Goal: Task Accomplishment & Management: Manage account settings

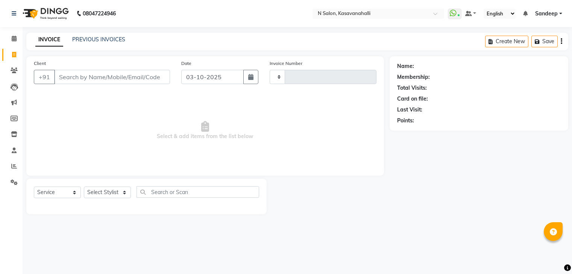
select select "service"
type input "2443"
select select "7111"
click at [12, 37] on icon at bounding box center [14, 39] width 5 height 6
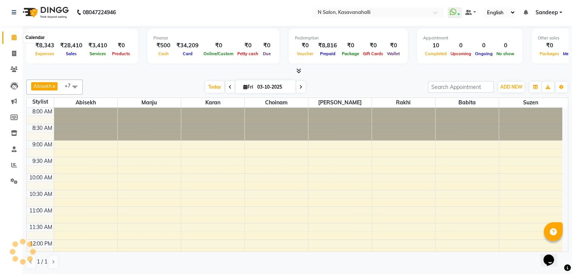
scroll to position [0, 0]
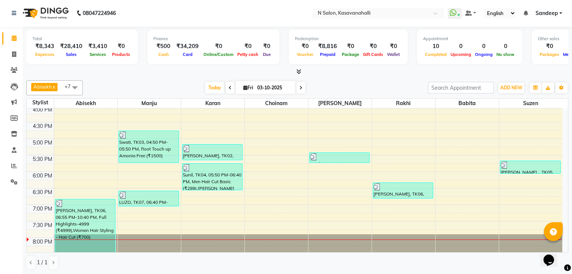
click at [296, 70] on span at bounding box center [297, 72] width 8 height 8
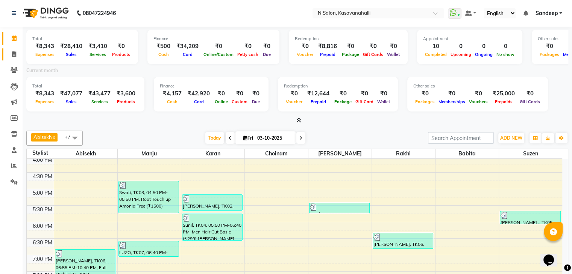
click at [17, 59] on link "Invoice" at bounding box center [11, 55] width 18 height 12
select select "service"
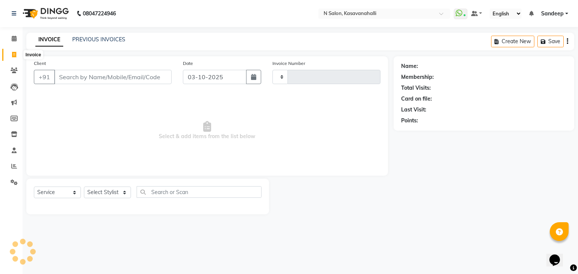
type input "2443"
select select "7111"
click at [8, 37] on span at bounding box center [14, 39] width 13 height 9
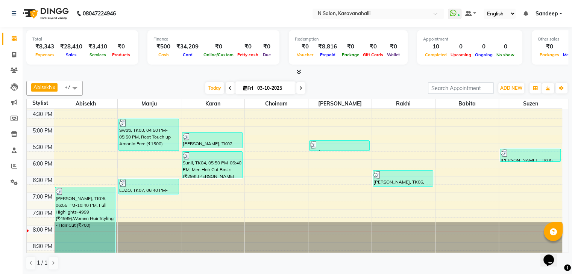
scroll to position [282, 0]
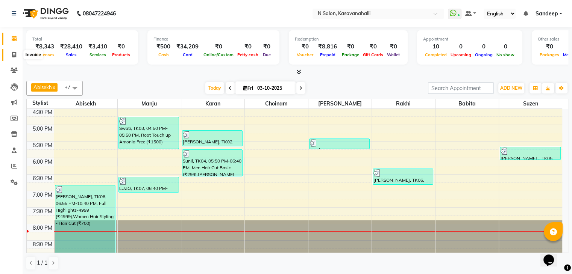
click at [17, 55] on span at bounding box center [14, 55] width 13 height 9
select select "service"
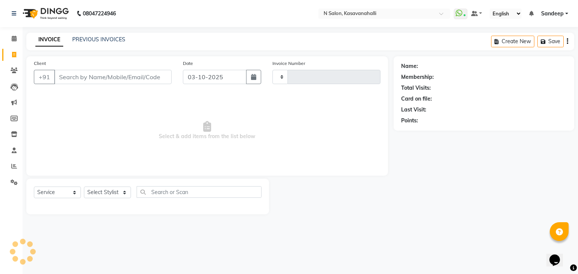
type input "2443"
select select "7111"
click at [12, 41] on icon at bounding box center [14, 39] width 5 height 6
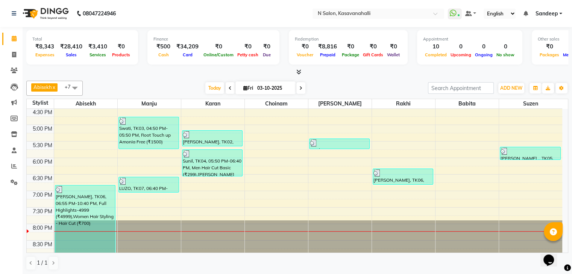
scroll to position [0, 0]
click at [12, 55] on icon at bounding box center [14, 55] width 4 height 6
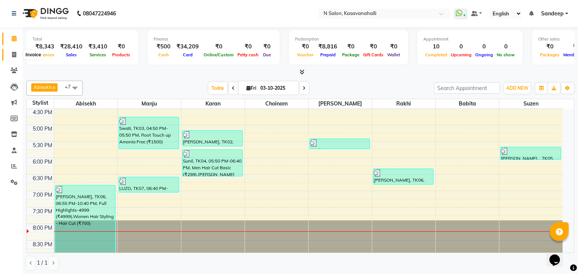
select select "7111"
select select "service"
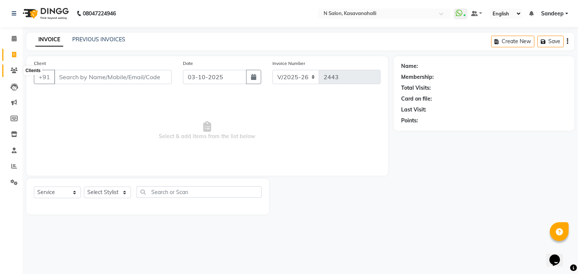
click at [11, 68] on icon at bounding box center [14, 71] width 7 height 6
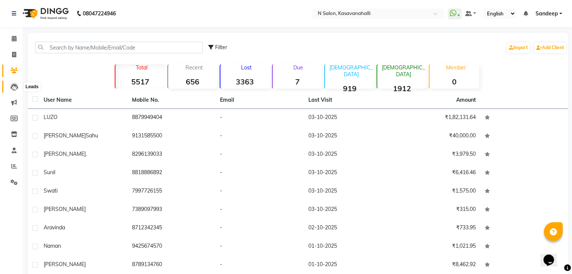
click at [12, 86] on icon at bounding box center [15, 87] width 8 height 8
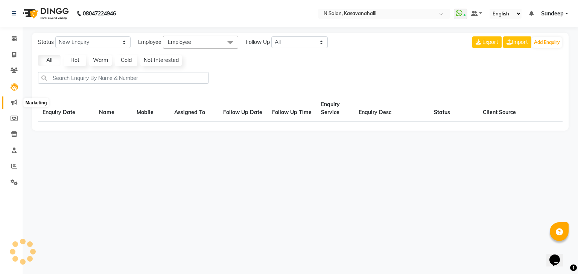
click at [12, 106] on span at bounding box center [14, 103] width 13 height 9
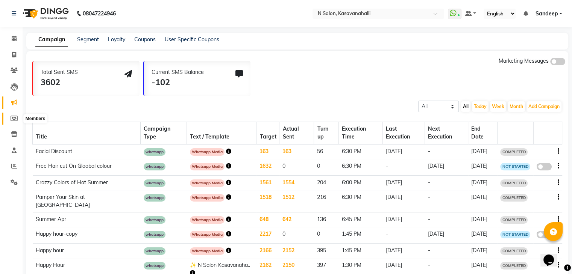
click at [11, 120] on icon at bounding box center [14, 119] width 7 height 6
select select
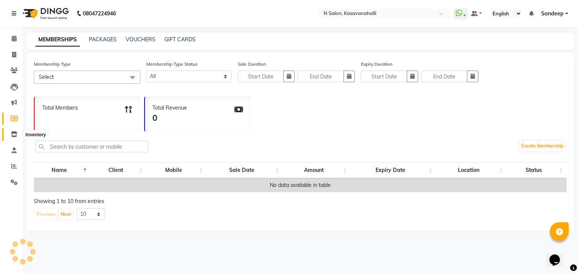
click at [14, 136] on icon at bounding box center [14, 135] width 6 height 6
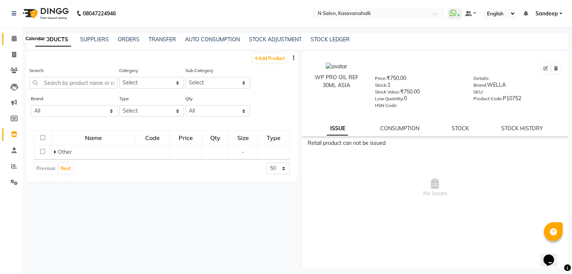
click at [12, 40] on icon at bounding box center [14, 39] width 5 height 6
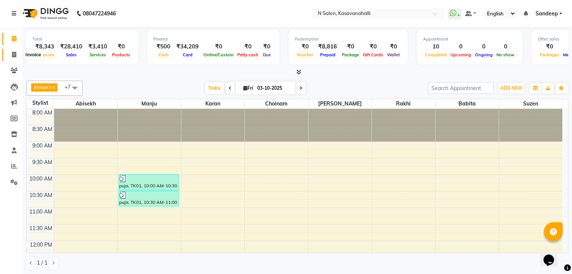
click at [15, 55] on icon at bounding box center [14, 55] width 4 height 6
select select "service"
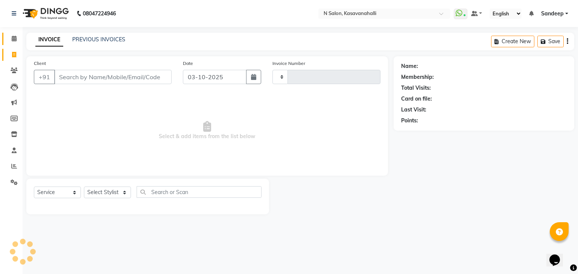
type input "2443"
select select "7111"
click at [18, 38] on span at bounding box center [14, 39] width 13 height 9
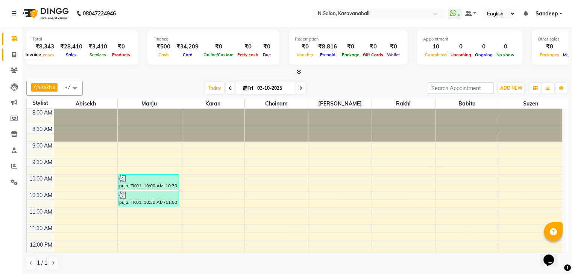
click at [14, 55] on icon at bounding box center [14, 55] width 4 height 6
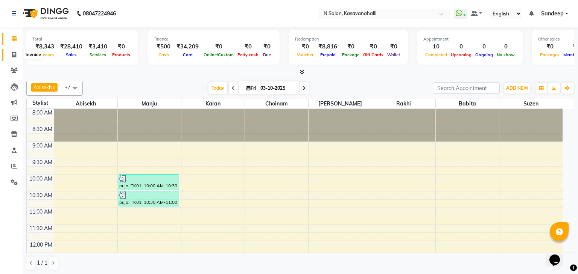
select select "7111"
select select "service"
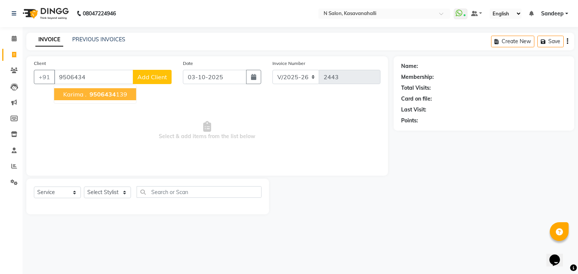
click at [120, 97] on ngb-highlight "9506434 139" at bounding box center [107, 95] width 39 height 8
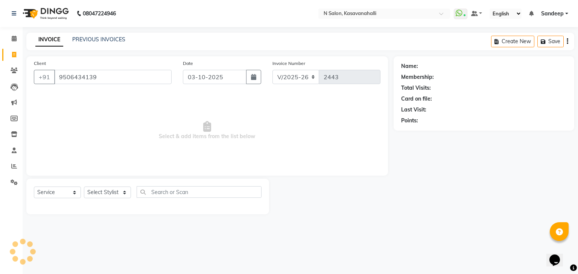
type input "9506434139"
click at [115, 193] on select "Select Stylist Abisekh [PERSON_NAME] [PERSON_NAME] Owner [PERSON_NAME] [PERSON_…" at bounding box center [107, 193] width 47 height 12
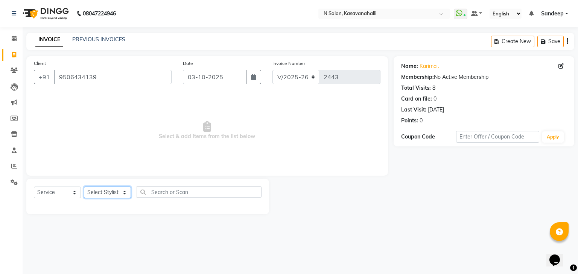
select select "86035"
click at [84, 187] on select "Select Stylist Abisekh [PERSON_NAME] [PERSON_NAME] Owner [PERSON_NAME] [PERSON_…" at bounding box center [107, 193] width 47 height 12
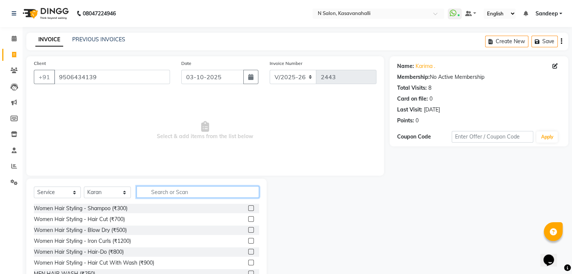
click at [164, 190] on input "text" at bounding box center [197, 192] width 123 height 12
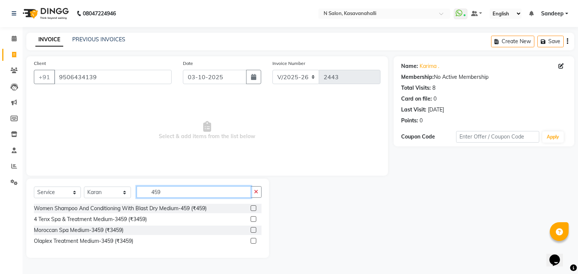
type input "459"
click at [256, 206] on label at bounding box center [253, 209] width 6 height 6
click at [255, 206] on input "checkbox" at bounding box center [252, 208] width 5 height 5
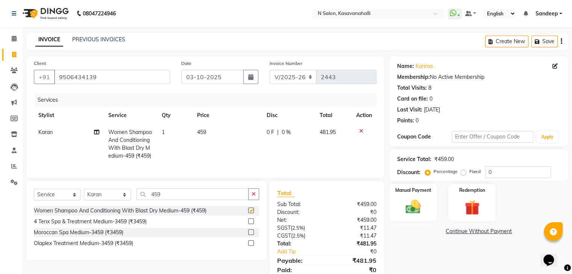
checkbox input "false"
click at [468, 209] on img at bounding box center [471, 208] width 25 height 19
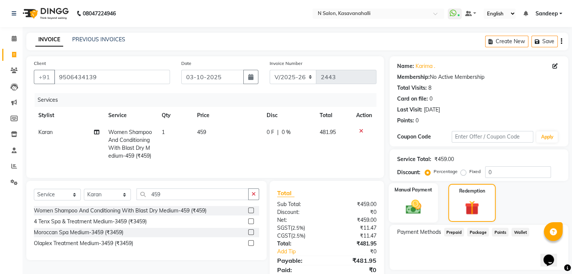
click at [408, 202] on img at bounding box center [412, 207] width 25 height 18
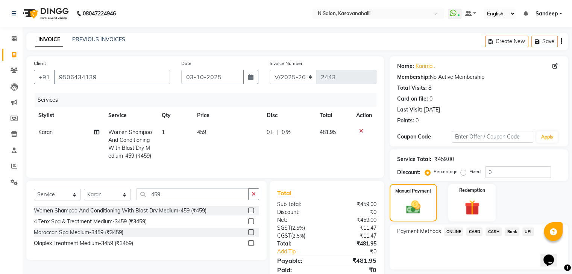
click at [476, 232] on span "CARD" at bounding box center [474, 232] width 16 height 9
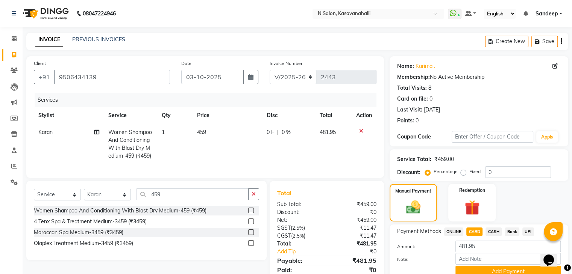
scroll to position [35, 0]
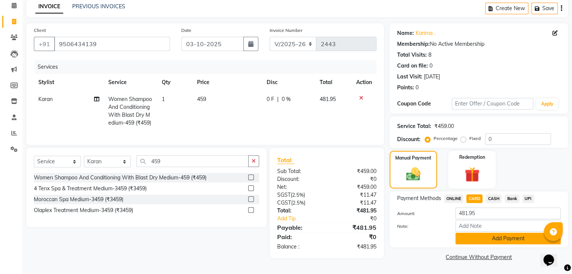
click at [483, 236] on button "Add Payment" at bounding box center [507, 239] width 105 height 12
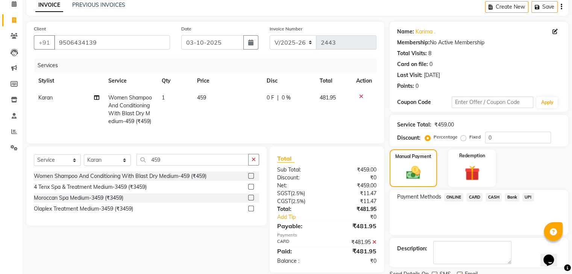
scroll to position [64, 0]
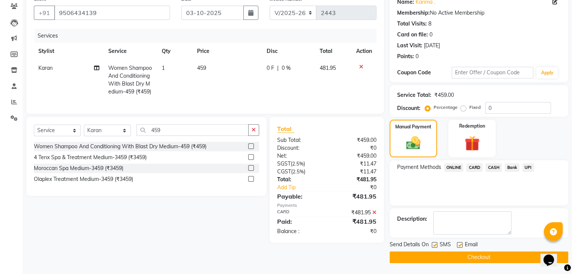
click at [466, 258] on button "Checkout" at bounding box center [479, 258] width 179 height 12
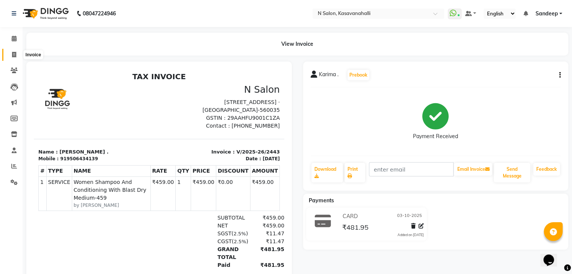
click at [15, 58] on span at bounding box center [14, 55] width 13 height 9
select select "service"
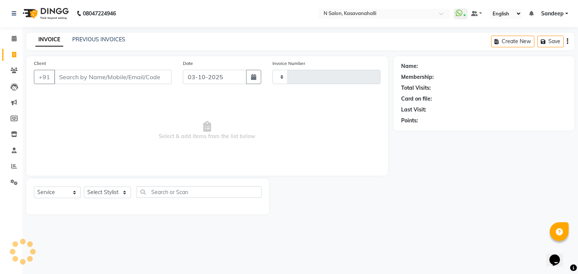
type input "2444"
select select "7111"
click at [16, 39] on icon at bounding box center [14, 39] width 5 height 6
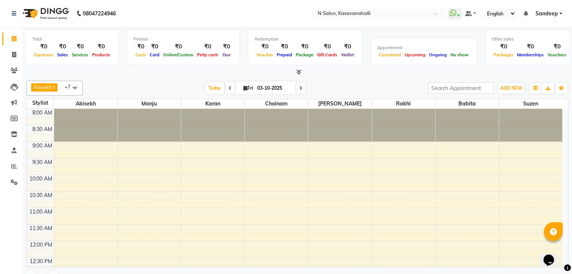
scroll to position [267, 0]
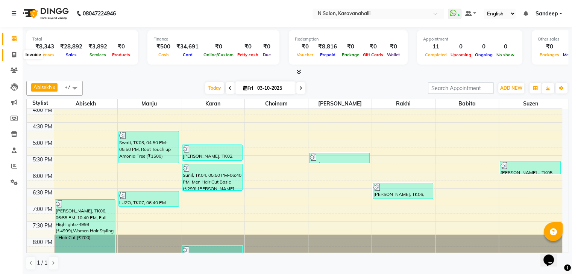
click at [16, 52] on span at bounding box center [14, 55] width 13 height 9
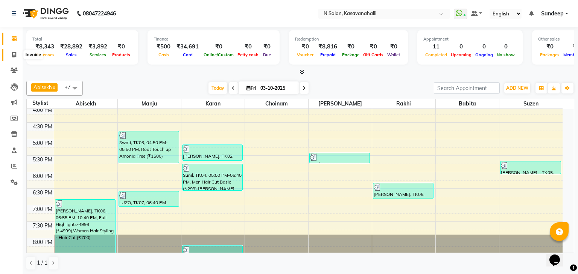
select select "service"
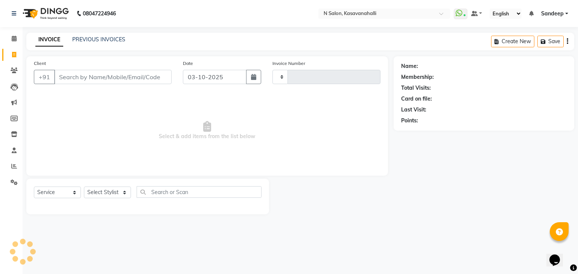
type input "2444"
select select "7111"
click at [18, 38] on span at bounding box center [14, 39] width 13 height 9
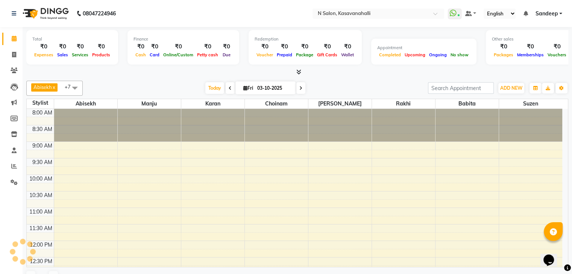
scroll to position [267, 0]
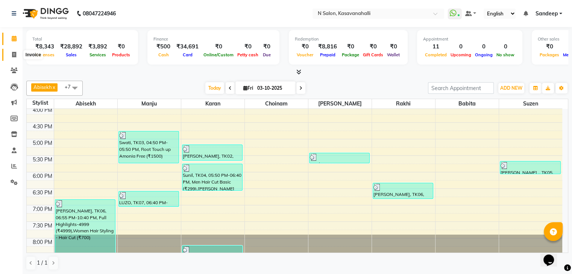
click at [13, 55] on icon at bounding box center [14, 55] width 4 height 6
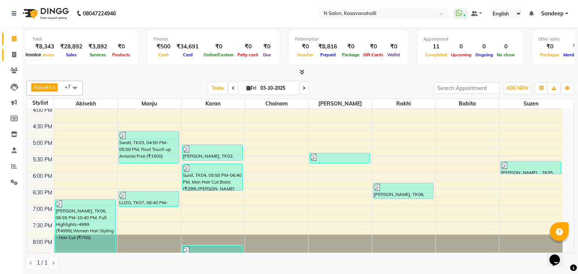
select select "service"
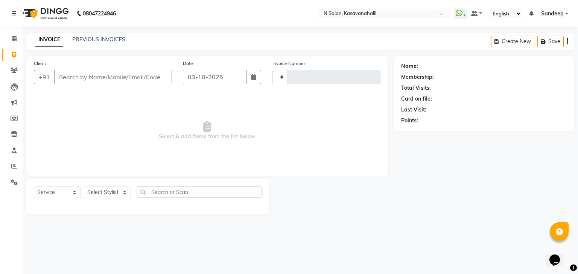
type input "2444"
select select "7111"
click at [92, 38] on link "PREVIOUS INVOICES" at bounding box center [98, 39] width 53 height 7
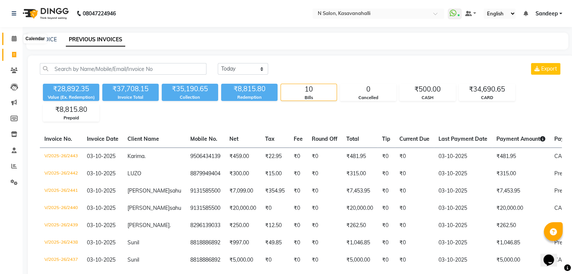
click at [14, 39] on icon at bounding box center [14, 39] width 5 height 6
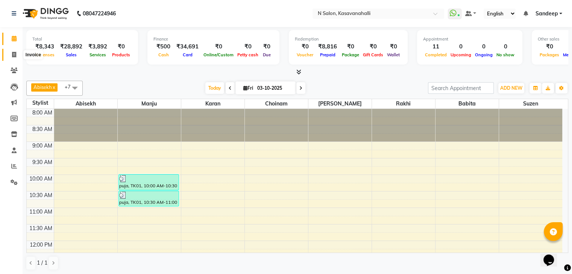
click at [14, 55] on icon at bounding box center [14, 55] width 4 height 6
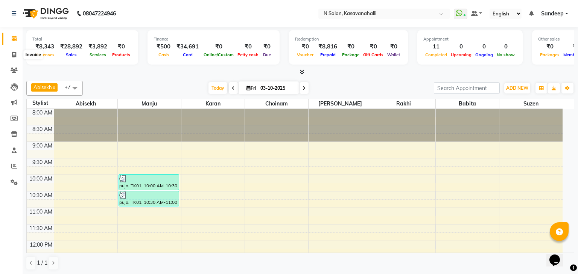
select select "7111"
select select "service"
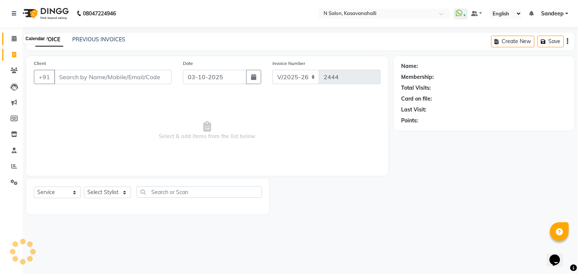
click at [15, 39] on icon at bounding box center [14, 39] width 5 height 6
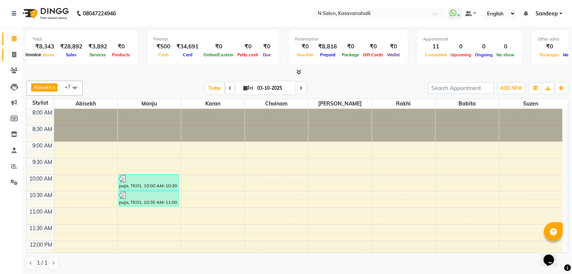
click at [10, 58] on span at bounding box center [14, 55] width 13 height 9
select select "service"
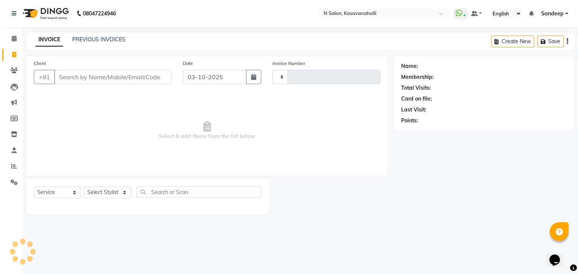
type input "2444"
select select "7111"
click at [81, 41] on link "PREVIOUS INVOICES" at bounding box center [98, 39] width 53 height 7
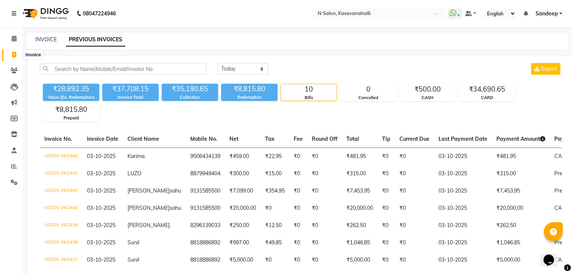
click at [15, 55] on icon at bounding box center [14, 55] width 4 height 6
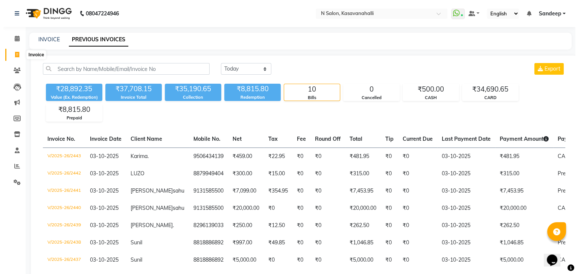
select select "service"
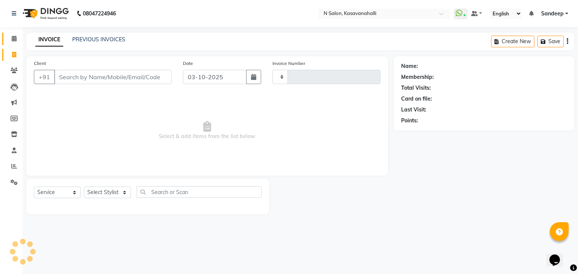
type input "2444"
select select "7111"
click at [17, 41] on span at bounding box center [14, 39] width 13 height 9
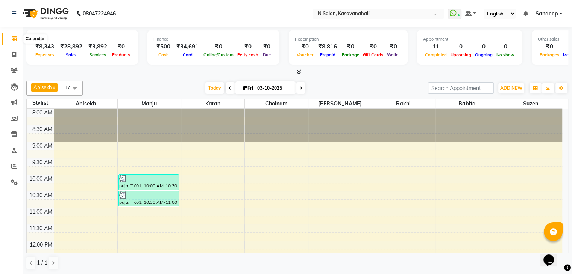
click at [14, 39] on icon at bounding box center [14, 39] width 5 height 6
click at [17, 58] on span at bounding box center [14, 55] width 13 height 9
select select "service"
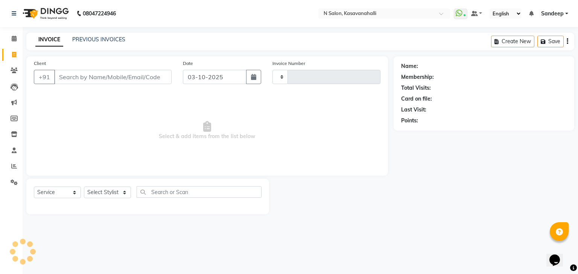
type input "2444"
select select "7111"
click at [6, 56] on link "Invoice" at bounding box center [11, 55] width 18 height 12
select select "service"
select select "7111"
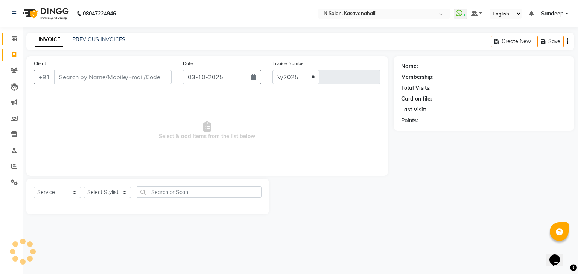
type input "2444"
click at [12, 41] on icon at bounding box center [14, 39] width 5 height 6
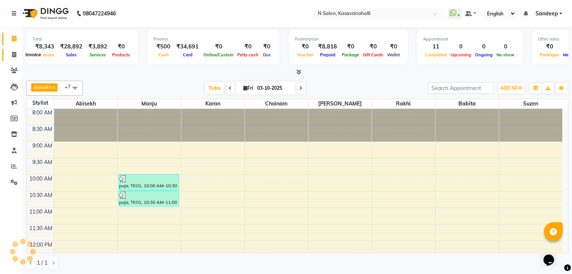
drag, startPoint x: 12, startPoint y: 52, endPoint x: 12, endPoint y: 47, distance: 4.9
click at [11, 51] on span at bounding box center [14, 55] width 13 height 9
select select "service"
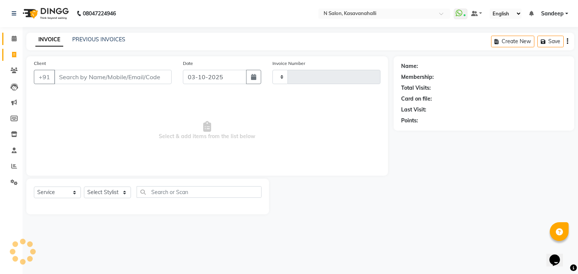
type input "2444"
select select "7111"
click at [15, 38] on icon at bounding box center [14, 39] width 5 height 6
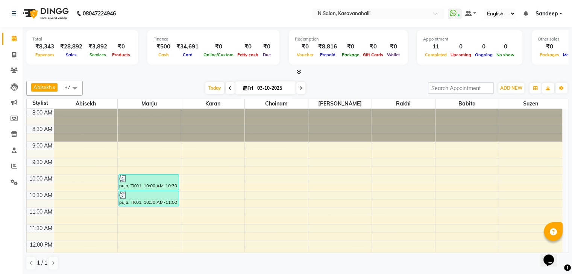
click at [297, 71] on icon at bounding box center [298, 72] width 5 height 6
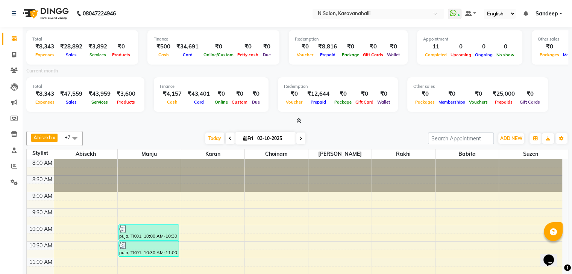
scroll to position [150, 0]
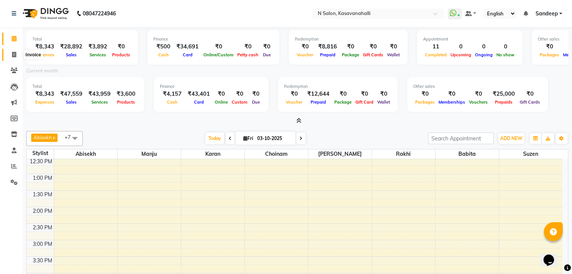
click at [12, 55] on icon at bounding box center [14, 55] width 4 height 6
select select "service"
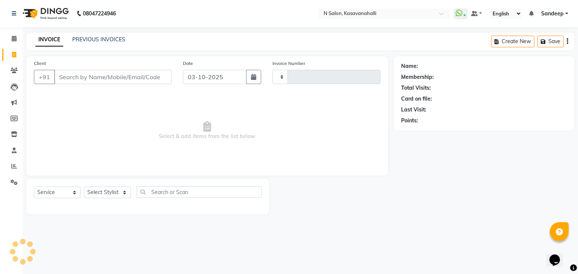
type input "2444"
select select "7111"
click at [14, 41] on icon at bounding box center [14, 39] width 5 height 6
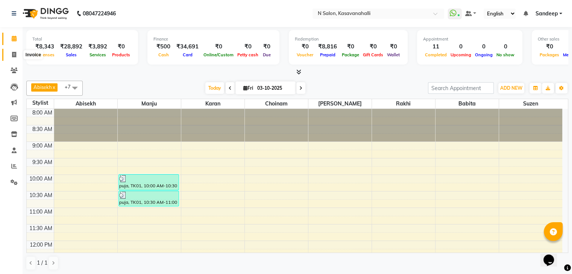
click at [12, 56] on icon at bounding box center [14, 55] width 4 height 6
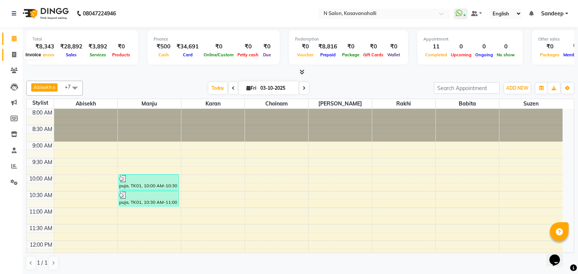
select select "service"
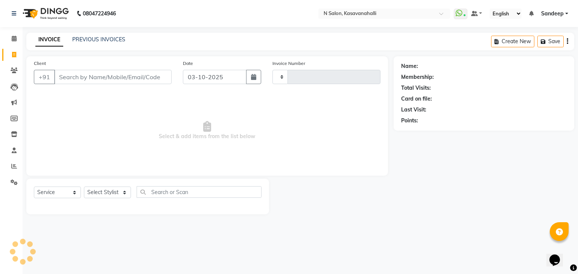
type input "2444"
select select "7111"
click at [14, 38] on icon at bounding box center [14, 39] width 5 height 6
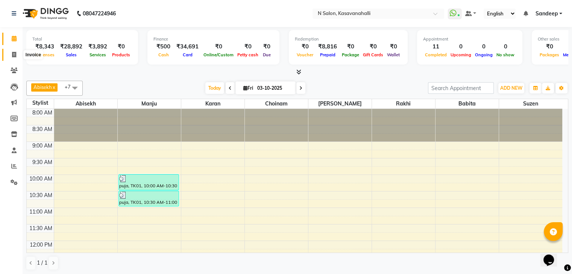
click at [14, 58] on icon at bounding box center [14, 55] width 4 height 6
select select "service"
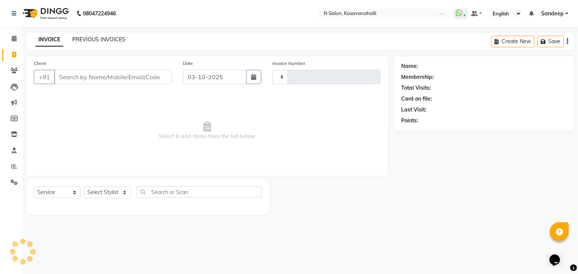
type input "2444"
select select "7111"
click at [86, 42] on link "PREVIOUS INVOICES" at bounding box center [98, 39] width 53 height 7
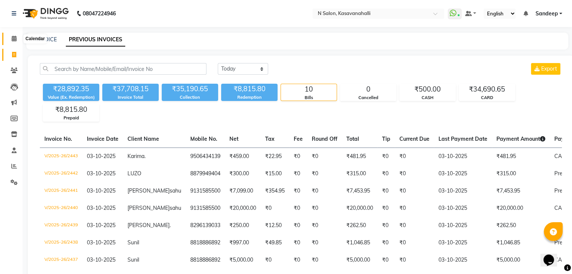
click at [12, 39] on icon at bounding box center [14, 39] width 5 height 6
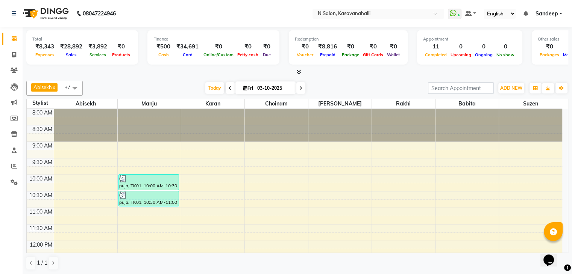
click at [301, 71] on icon at bounding box center [298, 72] width 5 height 6
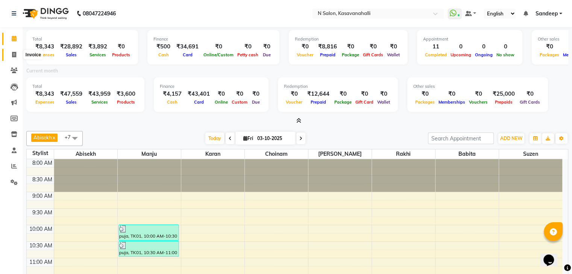
click at [11, 56] on span at bounding box center [14, 55] width 13 height 9
select select "service"
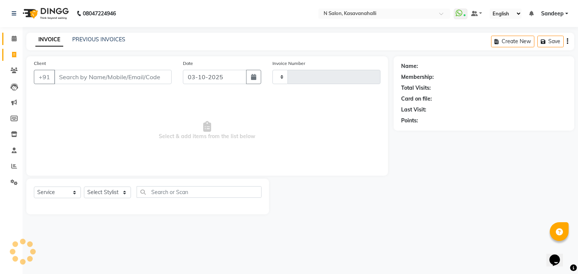
type input "2444"
select select "7111"
click at [12, 39] on icon at bounding box center [14, 39] width 5 height 6
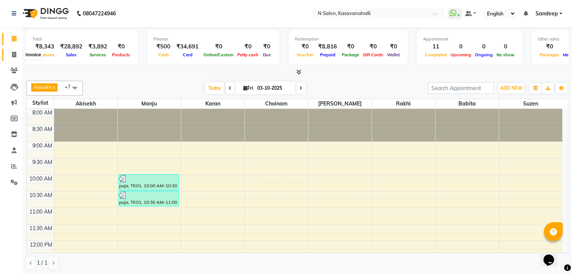
click at [20, 55] on span at bounding box center [14, 55] width 13 height 9
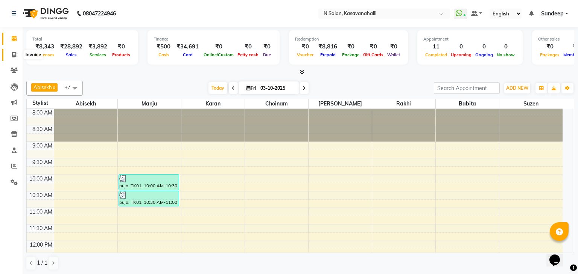
select select "7111"
select select "service"
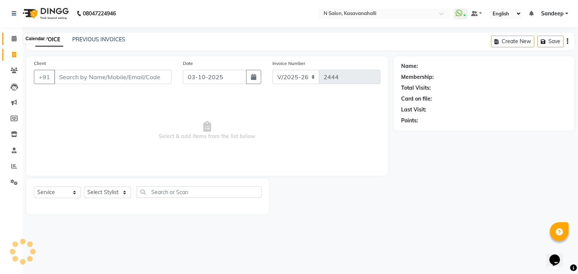
click at [12, 39] on icon at bounding box center [14, 39] width 5 height 6
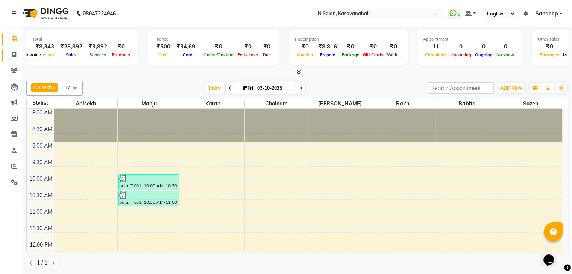
drag, startPoint x: 15, startPoint y: 54, endPoint x: 39, endPoint y: 61, distance: 25.4
click at [15, 55] on icon at bounding box center [14, 55] width 4 height 6
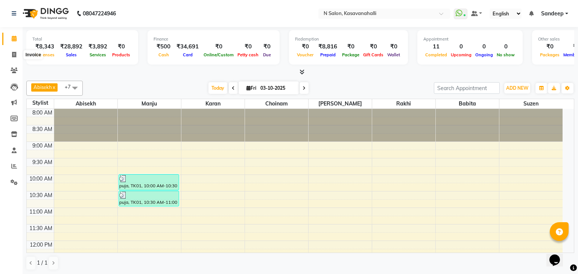
select select "7111"
select select "service"
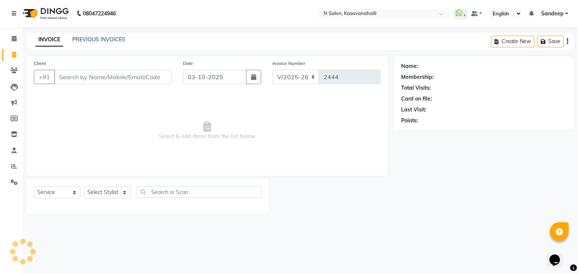
click at [122, 76] on input "Client" at bounding box center [112, 77] width 117 height 14
type input "9718546269"
click at [153, 77] on span "Add Client" at bounding box center [152, 77] width 30 height 8
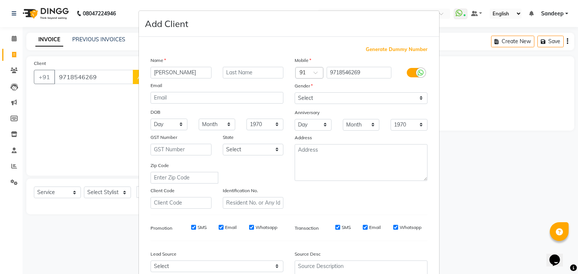
type input "[PERSON_NAME]"
click at [347, 103] on select "Select [DEMOGRAPHIC_DATA] [DEMOGRAPHIC_DATA] Other Prefer Not To Say" at bounding box center [360, 98] width 133 height 12
select select "[DEMOGRAPHIC_DATA]"
click at [294, 93] on select "Select [DEMOGRAPHIC_DATA] [DEMOGRAPHIC_DATA] Other Prefer Not To Say" at bounding box center [360, 98] width 133 height 12
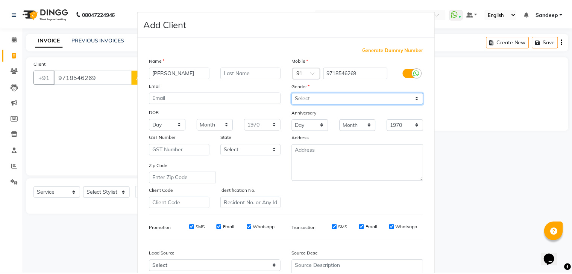
scroll to position [76, 0]
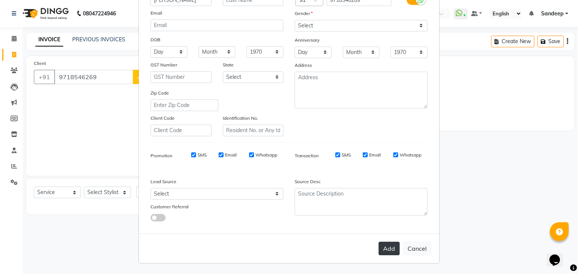
click at [381, 249] on button "Add" at bounding box center [388, 249] width 21 height 14
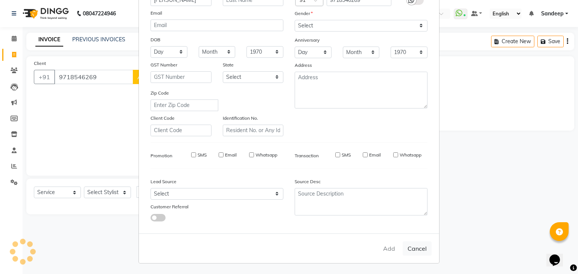
select select
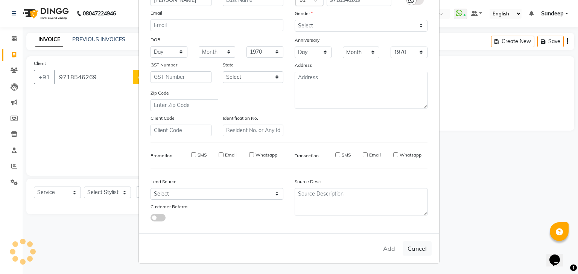
select select
checkbox input "false"
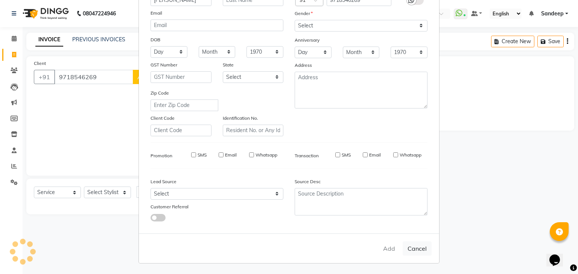
checkbox input "false"
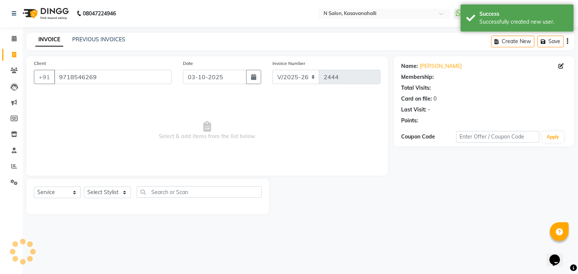
select select "1: Object"
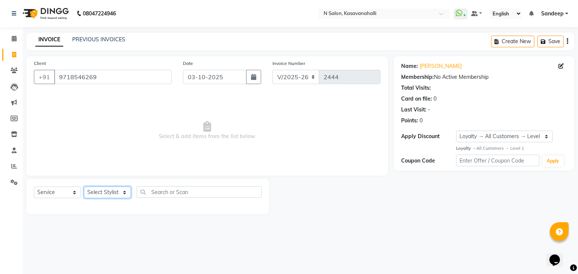
click at [116, 196] on select "Select Stylist Abisekh [PERSON_NAME] [PERSON_NAME] Owner [PERSON_NAME] [PERSON_…" at bounding box center [107, 193] width 47 height 12
select select "93672"
click at [84, 187] on select "Select Stylist Abisekh [PERSON_NAME] [PERSON_NAME] Owner [PERSON_NAME] [PERSON_…" at bounding box center [107, 193] width 47 height 12
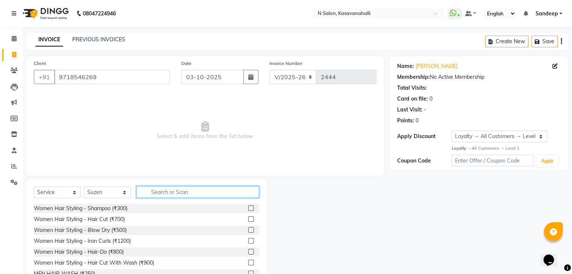
click at [170, 196] on input "text" at bounding box center [197, 192] width 123 height 12
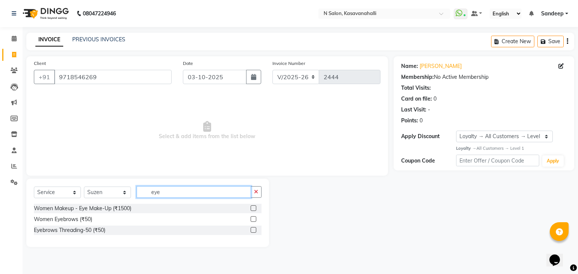
type input "eye"
click at [257, 217] on div at bounding box center [255, 219] width 11 height 9
click at [249, 221] on div "Women Eyebrows (₹50)" at bounding box center [147, 219] width 227 height 9
click at [254, 220] on label at bounding box center [253, 220] width 6 height 6
click at [254, 220] on input "checkbox" at bounding box center [252, 219] width 5 height 5
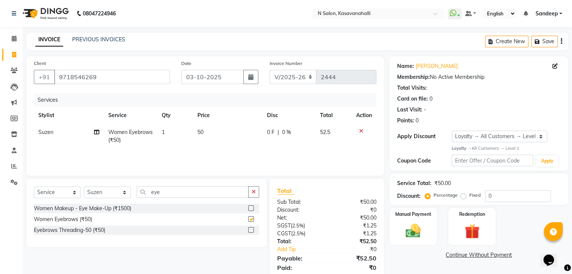
checkbox input "false"
click at [171, 134] on td "1" at bounding box center [175, 136] width 36 height 25
select select "93672"
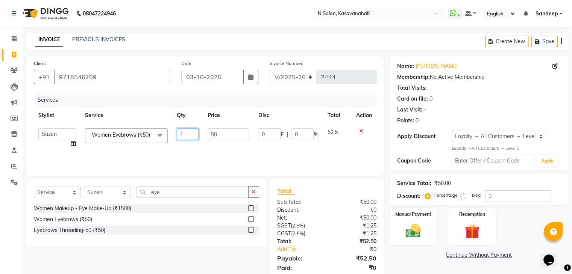
click at [183, 134] on input "1" at bounding box center [188, 135] width 22 height 12
type input "3"
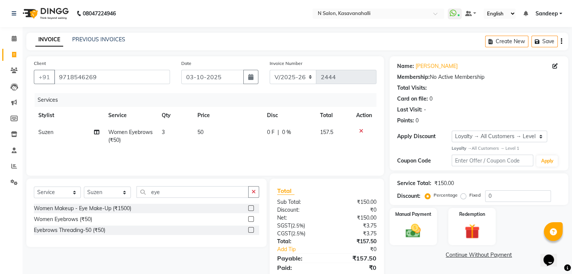
click at [211, 151] on div "Services Stylist Service Qty Price Disc Total Action Suzen Women Eyebrows (₹50)…" at bounding box center [205, 130] width 343 height 75
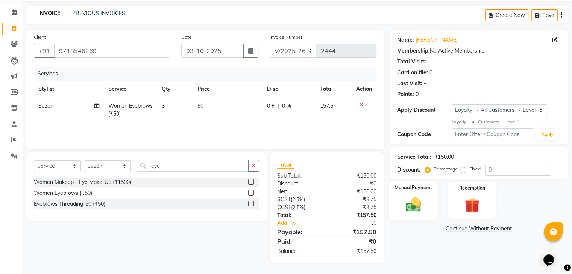
click at [415, 207] on img at bounding box center [412, 205] width 25 height 18
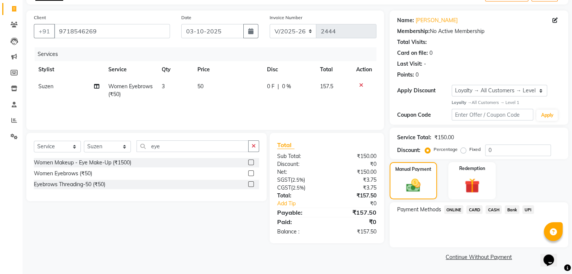
click at [474, 210] on span "CARD" at bounding box center [474, 210] width 16 height 9
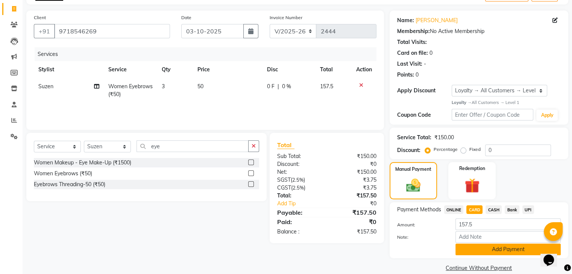
scroll to position [58, 0]
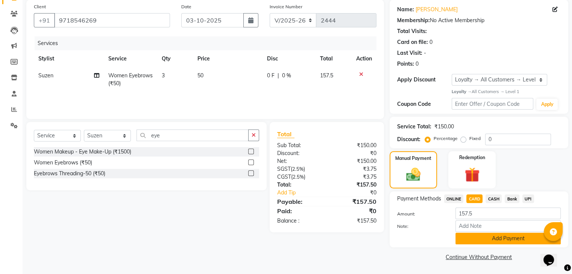
click at [485, 237] on button "Add Payment" at bounding box center [507, 239] width 105 height 12
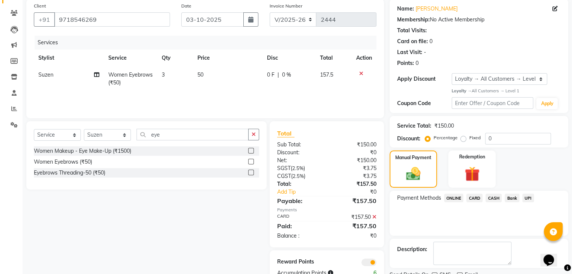
scroll to position [88, 0]
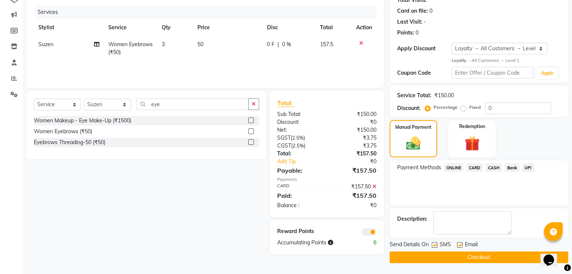
click at [467, 250] on div "Send Details On SMS Email Checkout" at bounding box center [479, 252] width 179 height 23
click at [470, 168] on span "CARD" at bounding box center [474, 168] width 16 height 9
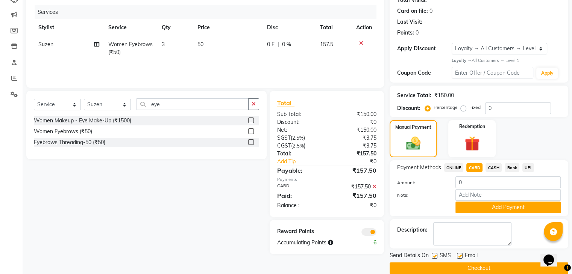
scroll to position [100, 0]
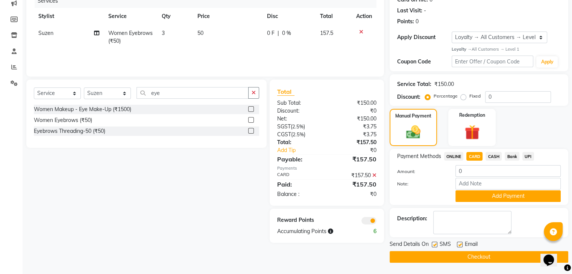
click at [472, 257] on button "Checkout" at bounding box center [479, 258] width 179 height 12
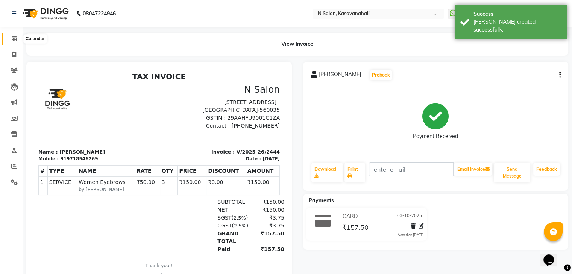
click at [9, 37] on span at bounding box center [14, 39] width 13 height 9
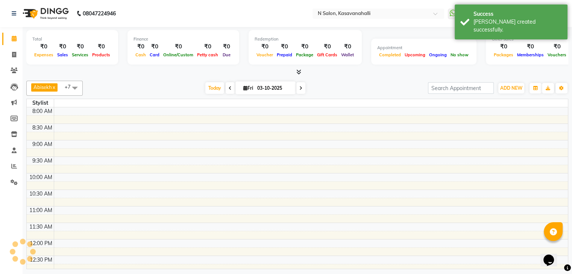
scroll to position [267, 0]
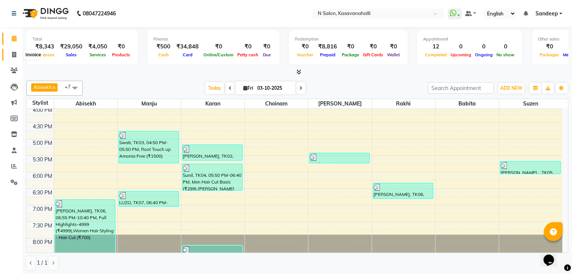
click at [9, 54] on span at bounding box center [14, 55] width 13 height 9
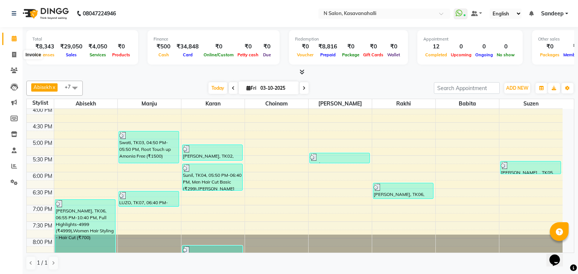
select select "7111"
select select "service"
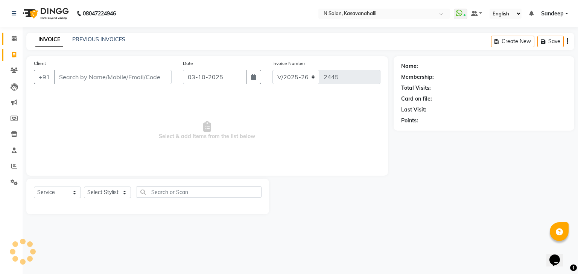
click at [12, 43] on link "Calendar" at bounding box center [11, 39] width 18 height 12
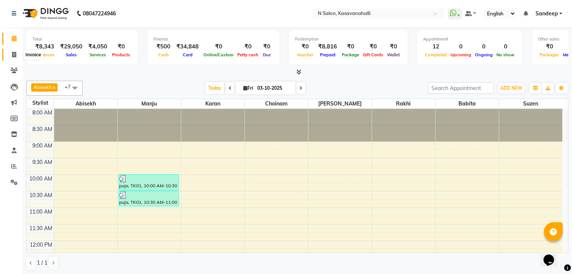
click at [14, 56] on icon at bounding box center [14, 55] width 4 height 6
select select "service"
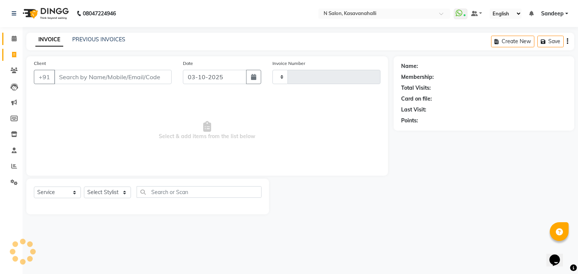
type input "2445"
select select "7111"
click at [10, 41] on span at bounding box center [14, 39] width 13 height 9
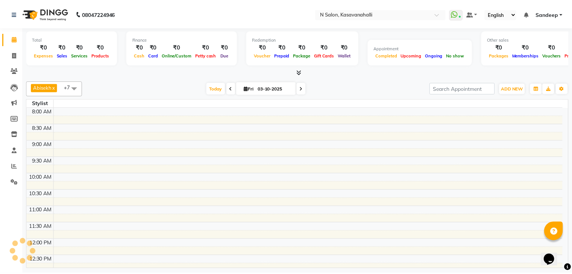
scroll to position [267, 0]
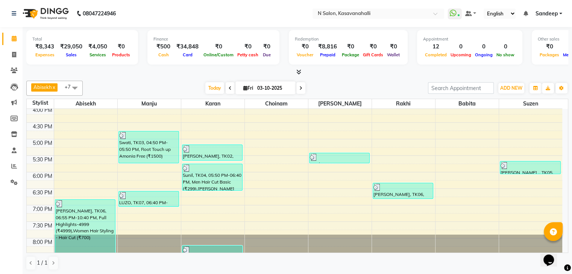
click at [292, 70] on div at bounding box center [297, 72] width 542 height 8
click at [296, 72] on icon at bounding box center [298, 72] width 5 height 6
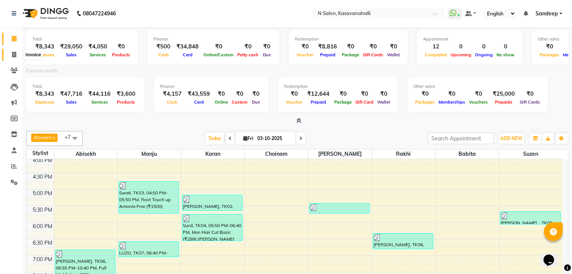
drag, startPoint x: 11, startPoint y: 54, endPoint x: 9, endPoint y: 50, distance: 4.7
click at [10, 54] on span at bounding box center [14, 55] width 13 height 9
select select "service"
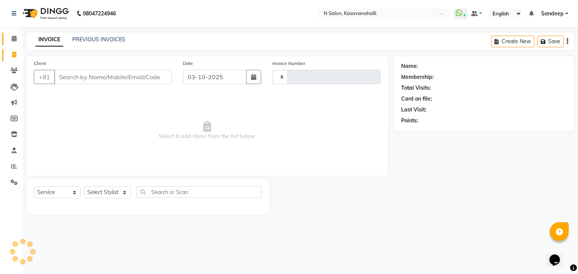
type input "2445"
select select "7111"
drag, startPoint x: 9, startPoint y: 38, endPoint x: 11, endPoint y: 33, distance: 5.2
click at [9, 38] on span at bounding box center [14, 39] width 13 height 9
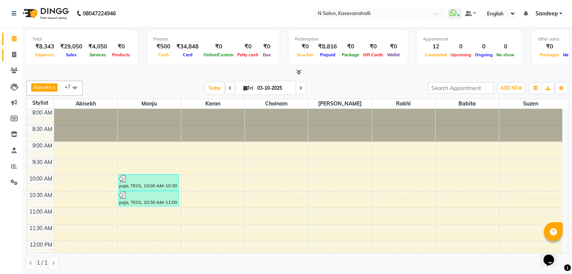
drag, startPoint x: 15, startPoint y: 60, endPoint x: 17, endPoint y: 55, distance: 5.6
click at [15, 59] on link "Invoice" at bounding box center [11, 55] width 18 height 12
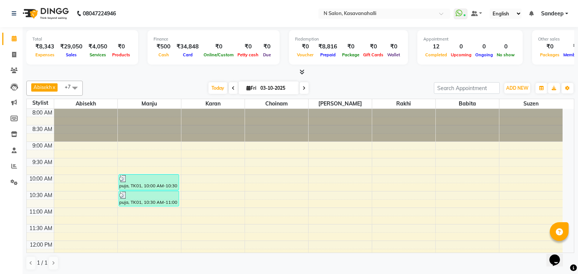
select select "7111"
select select "service"
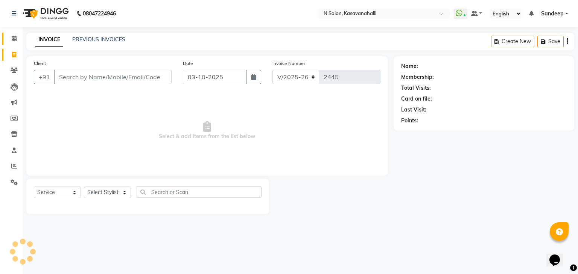
click at [12, 44] on link "Calendar" at bounding box center [11, 39] width 18 height 12
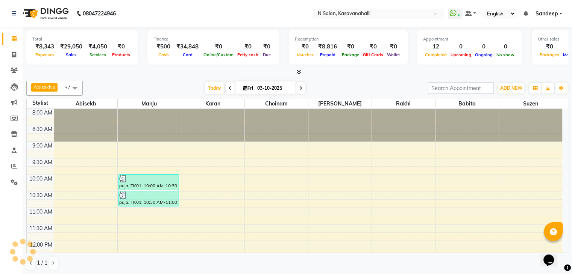
scroll to position [75, 0]
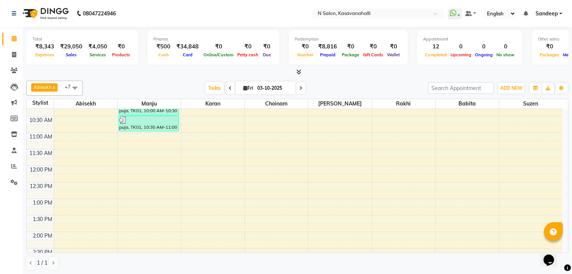
click at [306, 159] on div "8:00 AM 8:30 AM 9:00 AM 9:30 AM 10:00 AM 10:30 AM 11:00 AM 11:30 AM 12:00 PM 12…" at bounding box center [294, 249] width 535 height 430
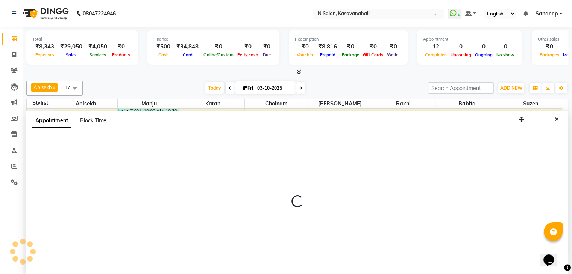
scroll to position [0, 0]
select select "88552"
select select "705"
select select "tentative"
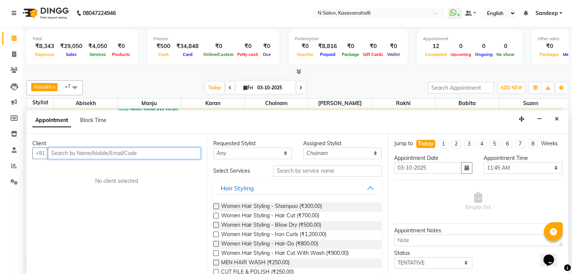
scroll to position [0, 0]
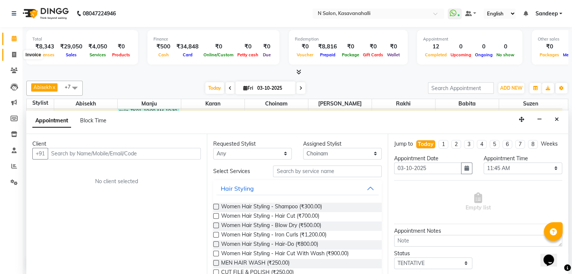
click at [12, 56] on icon at bounding box center [14, 55] width 4 height 6
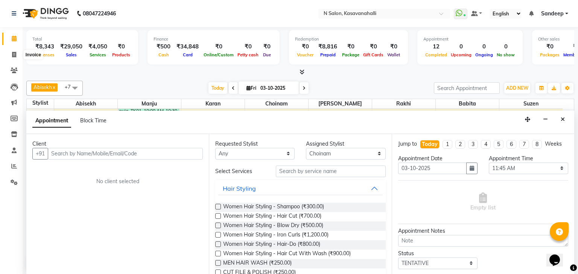
select select "7111"
select select "service"
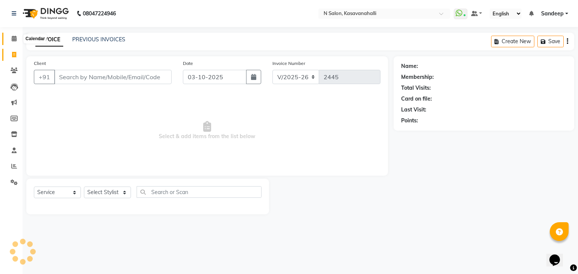
click at [12, 39] on icon at bounding box center [14, 39] width 5 height 6
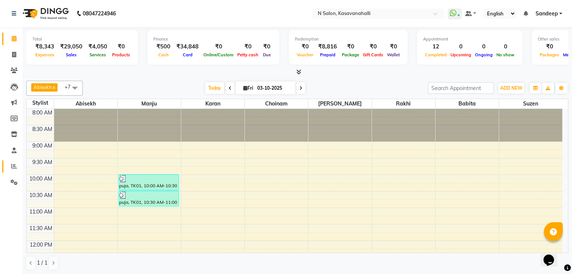
click at [14, 165] on icon at bounding box center [14, 167] width 6 height 6
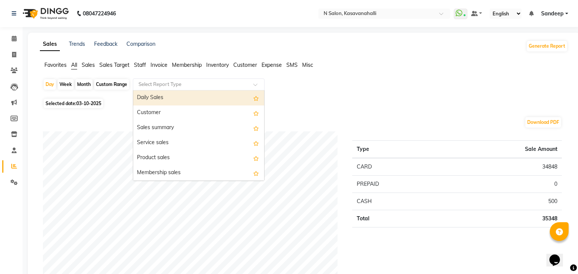
click at [208, 83] on input "text" at bounding box center [191, 85] width 108 height 8
click at [165, 99] on div "Daily Sales" at bounding box center [198, 98] width 131 height 15
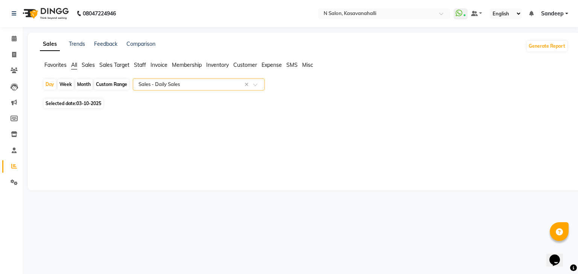
select select "full_report"
select select "csv"
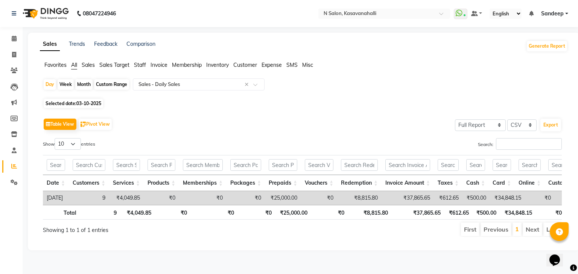
click at [86, 84] on div "Month" at bounding box center [83, 84] width 17 height 11
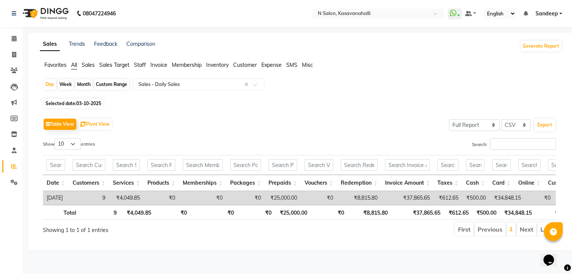
select select "10"
select select "2025"
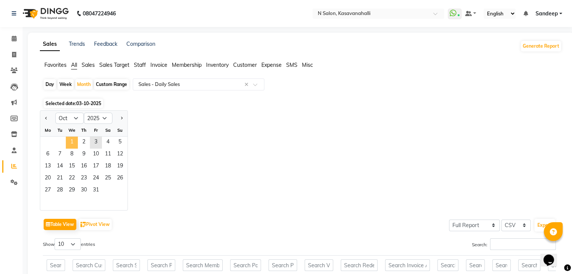
click at [73, 143] on span "1" at bounding box center [72, 143] width 12 height 12
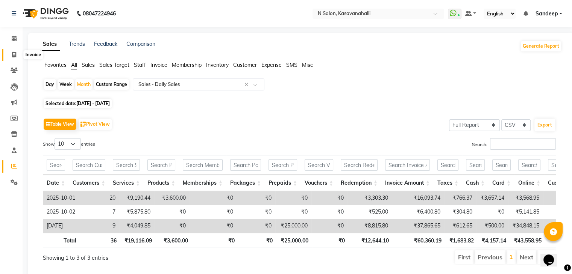
click at [16, 55] on icon at bounding box center [14, 55] width 4 height 6
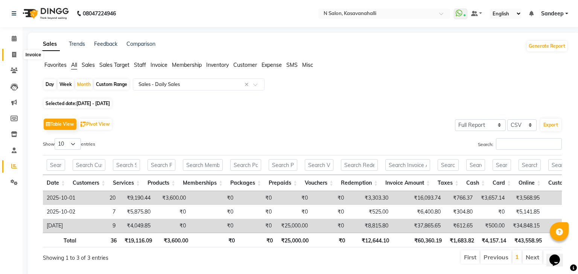
select select "service"
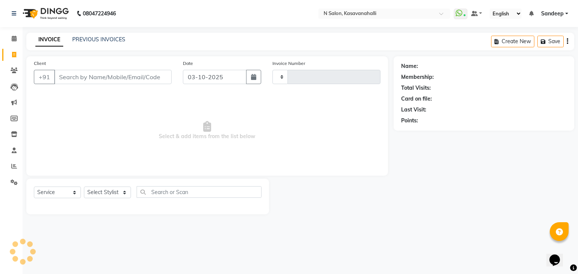
type input "2445"
select select "7111"
click at [98, 80] on input "Client" at bounding box center [112, 77] width 117 height 14
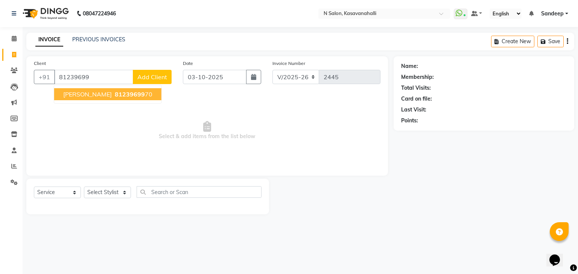
click at [105, 100] on button "[PERSON_NAME] 81239699 70" at bounding box center [107, 94] width 107 height 12
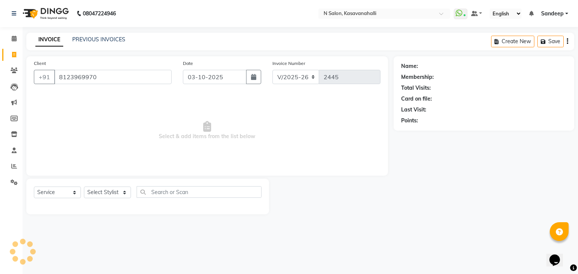
type input "8123969970"
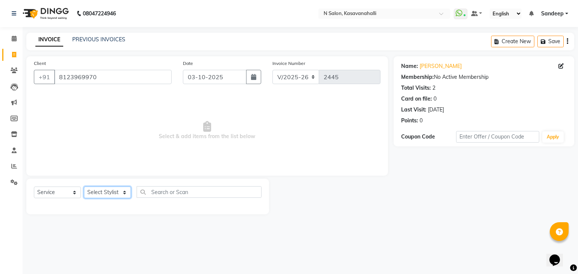
click at [114, 194] on select "Select Stylist Abisekh [PERSON_NAME] [PERSON_NAME] Owner [PERSON_NAME] [PERSON_…" at bounding box center [107, 193] width 47 height 12
select select "93671"
click at [84, 187] on select "Select Stylist Abisekh [PERSON_NAME] [PERSON_NAME] Owner [PERSON_NAME] [PERSON_…" at bounding box center [107, 193] width 47 height 12
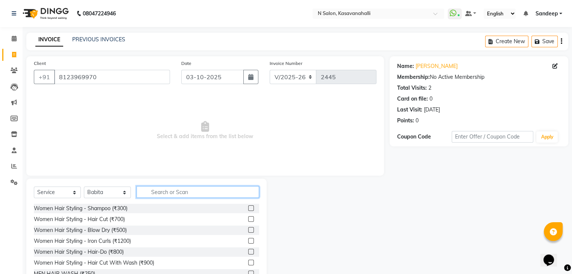
click at [173, 193] on input "text" at bounding box center [197, 192] width 123 height 12
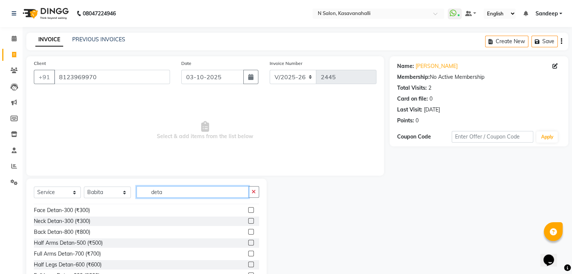
scroll to position [45, 0]
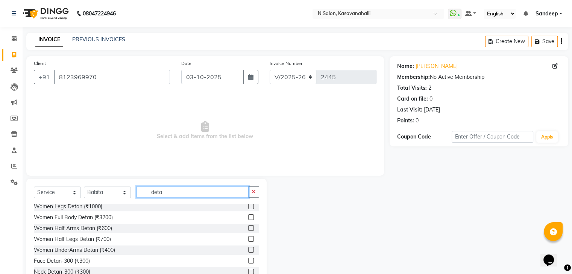
type input "deta"
click at [248, 260] on label at bounding box center [251, 261] width 6 height 6
click at [248, 260] on input "checkbox" at bounding box center [250, 261] width 5 height 5
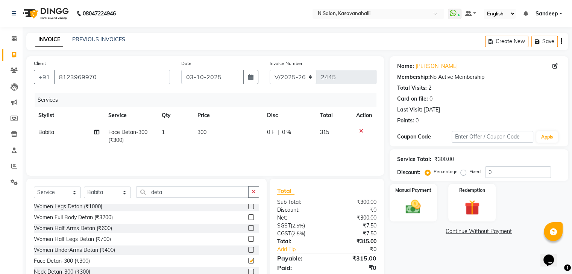
checkbox input "false"
click at [167, 134] on td "1" at bounding box center [175, 136] width 36 height 25
select select "93671"
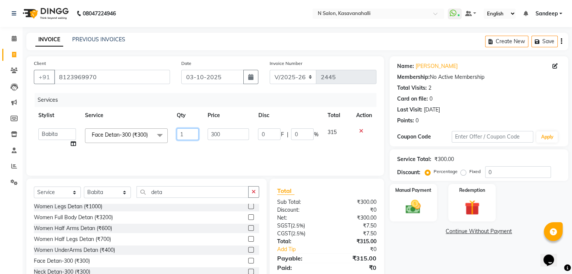
click at [186, 133] on input "1" at bounding box center [188, 135] width 22 height 12
type input "2"
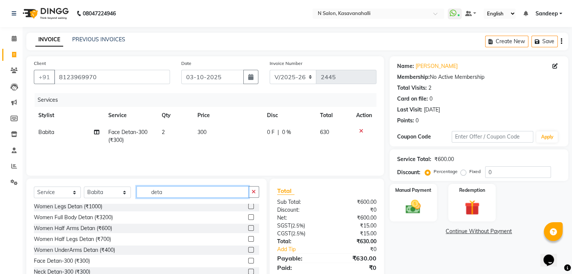
click at [172, 190] on input "deta" at bounding box center [192, 192] width 112 height 12
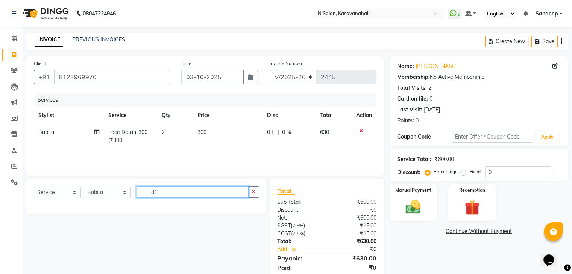
scroll to position [0, 0]
type input "d"
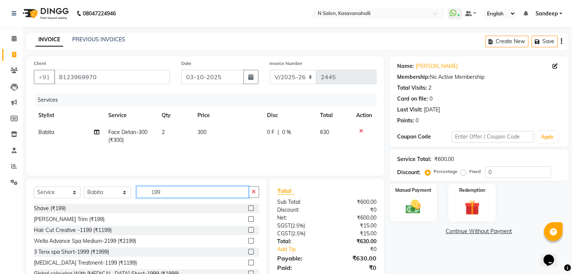
type input "199"
click at [248, 218] on label at bounding box center [251, 220] width 6 height 6
click at [248, 218] on input "checkbox" at bounding box center [250, 219] width 5 height 5
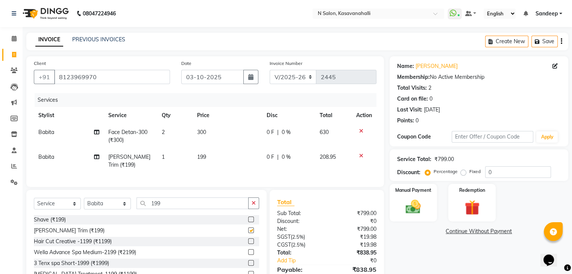
checkbox input "false"
click at [193, 199] on input "199" at bounding box center [192, 204] width 112 height 12
type input "1"
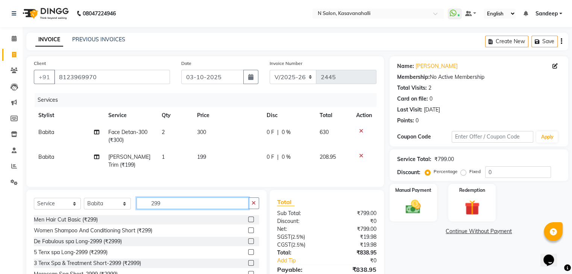
type input "299"
click at [248, 217] on label at bounding box center [251, 220] width 6 height 6
click at [248, 218] on input "checkbox" at bounding box center [250, 220] width 5 height 5
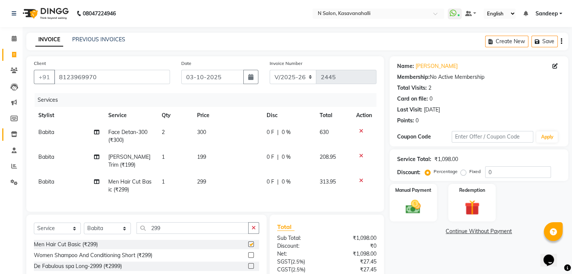
checkbox input "false"
click at [48, 158] on span "Babita" at bounding box center [46, 157] width 16 height 7
select select "93671"
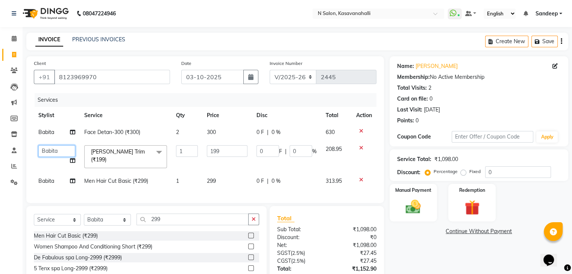
click at [50, 153] on select "[PERSON_NAME] [PERSON_NAME] [PERSON_NAME] Owner [PERSON_NAME] [PERSON_NAME]" at bounding box center [56, 152] width 37 height 12
click at [44, 178] on span "Babita" at bounding box center [46, 181] width 16 height 7
select select "93671"
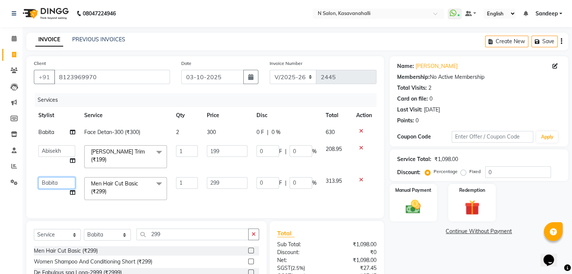
click at [47, 177] on select "[PERSON_NAME] [PERSON_NAME] [PERSON_NAME] Owner [PERSON_NAME] [PERSON_NAME]" at bounding box center [56, 183] width 37 height 12
click at [185, 238] on input "299" at bounding box center [192, 235] width 112 height 12
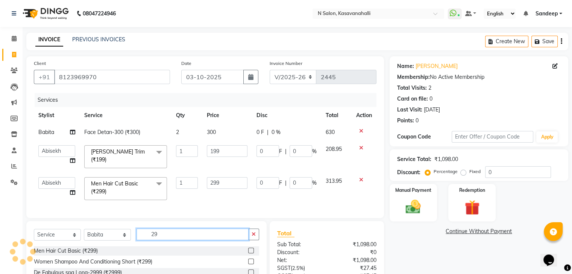
type input "2"
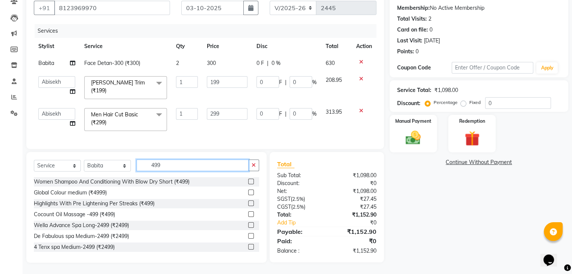
click at [168, 171] on input "499" at bounding box center [192, 166] width 112 height 12
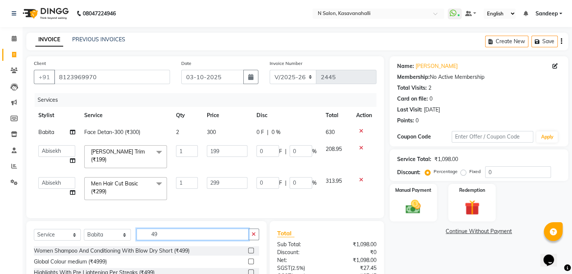
type input "4"
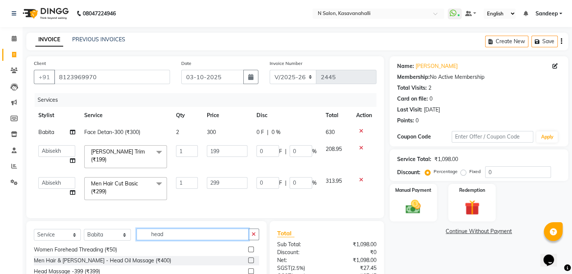
scroll to position [72, 0]
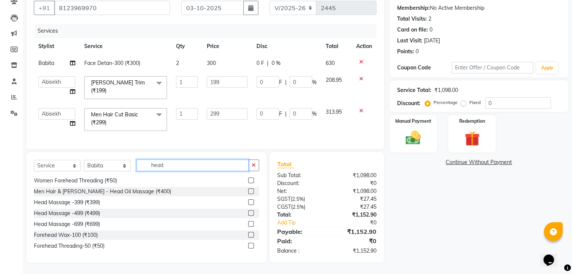
type input "head"
click at [248, 212] on label at bounding box center [251, 214] width 6 height 6
click at [248, 212] on input "checkbox" at bounding box center [250, 213] width 5 height 5
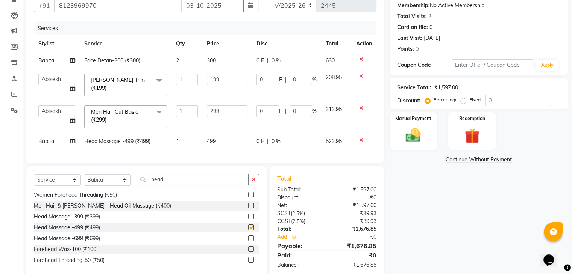
checkbox input "false"
click at [241, 63] on td "300" at bounding box center [227, 60] width 50 height 17
select select "93671"
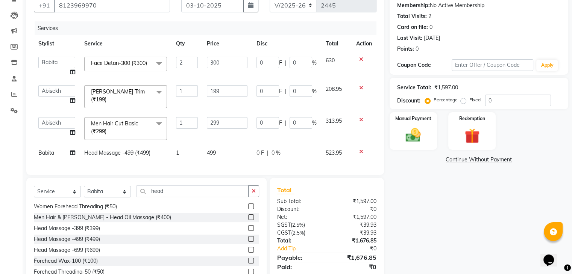
scroll to position [100, 0]
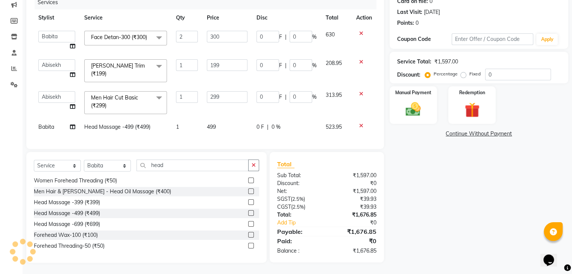
click at [469, 72] on label "Fixed" at bounding box center [474, 74] width 11 height 7
click at [464, 72] on input "Fixed" at bounding box center [464, 73] width 5 height 5
radio input "true"
click at [498, 74] on input "0" at bounding box center [518, 75] width 66 height 12
type input "7"
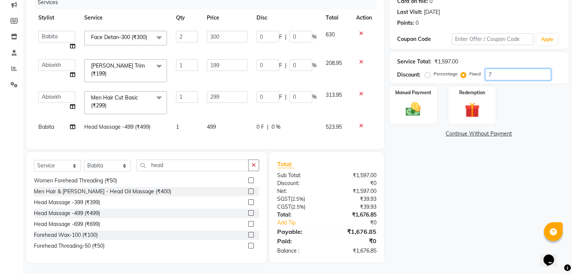
type input "0.87"
type input "0.44"
type input "1.31"
type input "0.44"
type input "2.63"
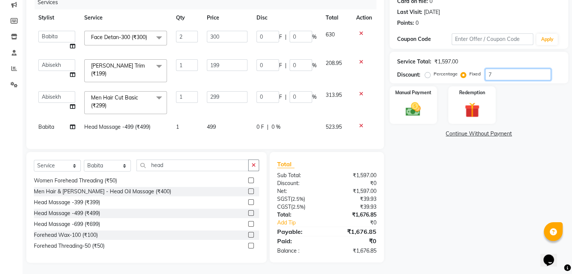
type input "0.44"
type input "76"
type input "9.47"
type input "4.76"
type input "14.23"
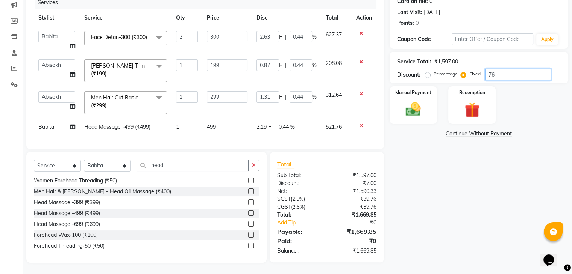
type input "4.76"
type input "28.55"
type input "4.76"
type input "7"
type input "0.87"
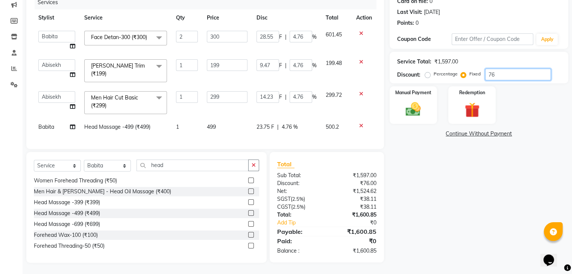
type input "0.44"
type input "1.31"
type input "0.44"
type input "2.63"
type input "0.44"
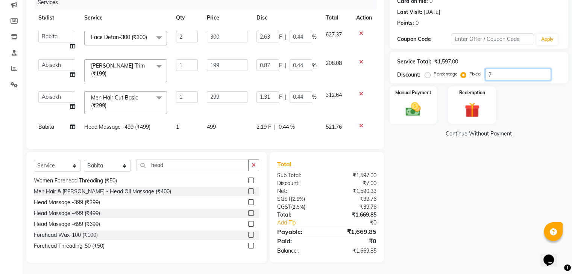
type input "0"
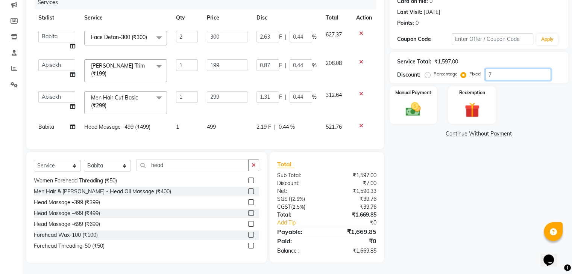
type input "0"
click at [427, 100] on div "Manual Payment" at bounding box center [412, 105] width 49 height 39
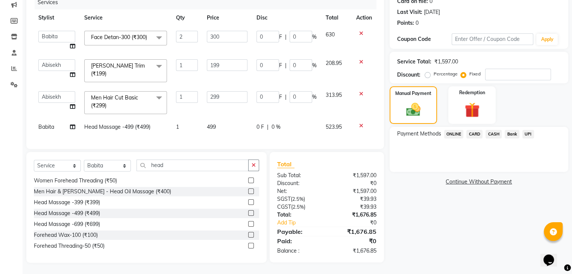
click at [475, 132] on span "CARD" at bounding box center [474, 134] width 16 height 9
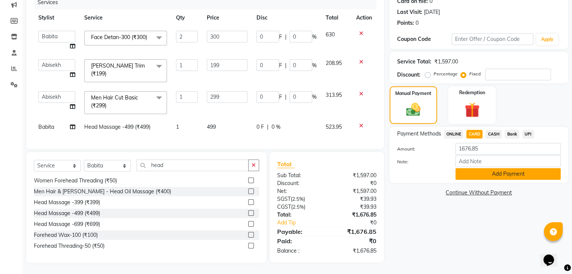
click at [485, 174] on button "Add Payment" at bounding box center [507, 174] width 105 height 12
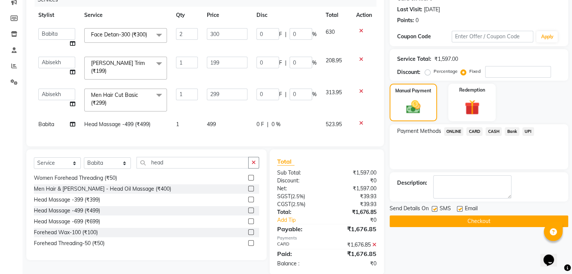
click at [477, 216] on button "Checkout" at bounding box center [479, 222] width 179 height 12
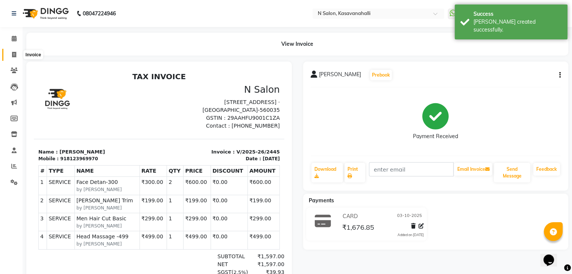
click at [17, 54] on span at bounding box center [14, 55] width 13 height 9
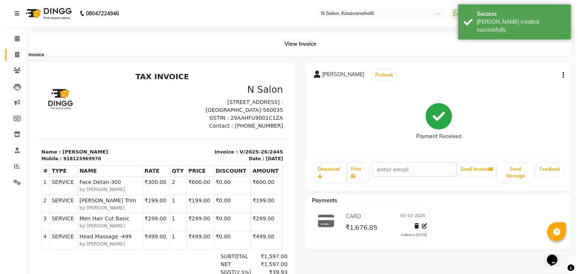
select select "service"
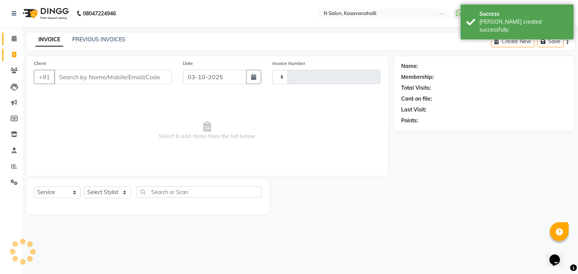
type input "2446"
select select "7111"
click at [13, 39] on icon at bounding box center [14, 39] width 5 height 6
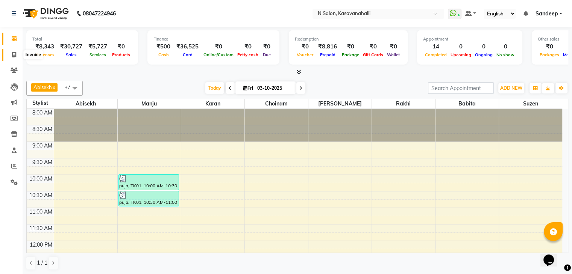
click at [9, 56] on span at bounding box center [14, 55] width 13 height 9
select select "service"
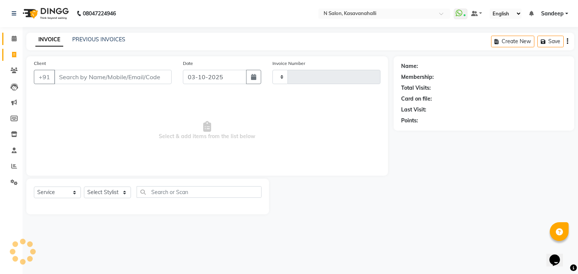
type input "2446"
select select "7111"
click at [15, 40] on icon at bounding box center [14, 39] width 5 height 6
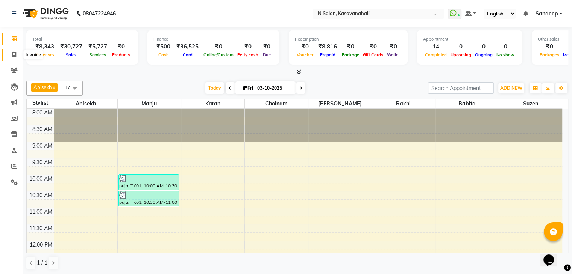
click at [11, 53] on span at bounding box center [14, 55] width 13 height 9
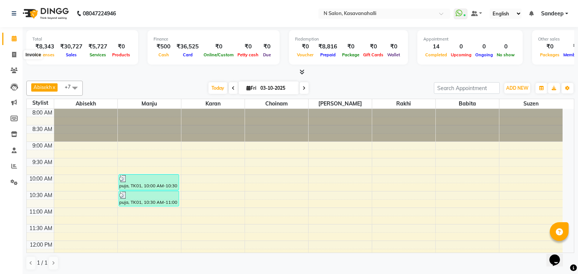
select select "7111"
select select "service"
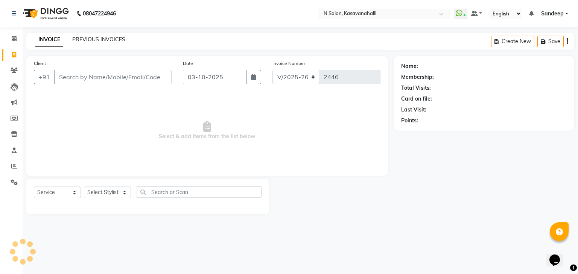
click at [90, 41] on link "PREVIOUS INVOICES" at bounding box center [98, 39] width 53 height 7
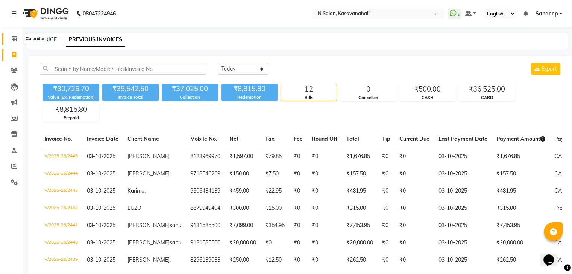
click at [11, 38] on span at bounding box center [14, 39] width 13 height 9
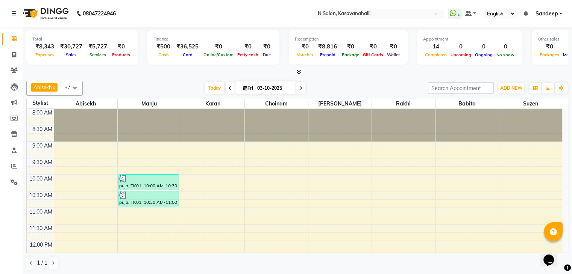
click at [303, 73] on div at bounding box center [297, 72] width 542 height 8
click at [298, 73] on icon at bounding box center [298, 72] width 5 height 6
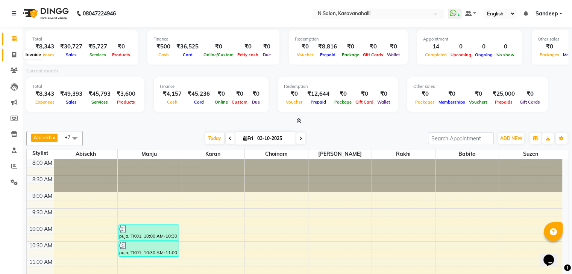
click at [13, 55] on icon at bounding box center [14, 55] width 4 height 6
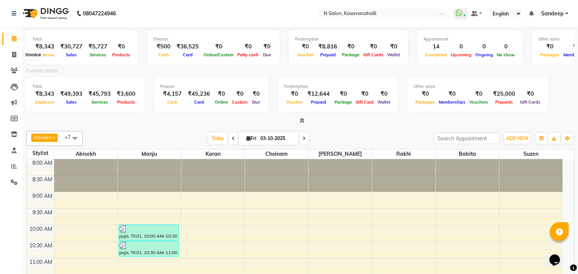
select select "service"
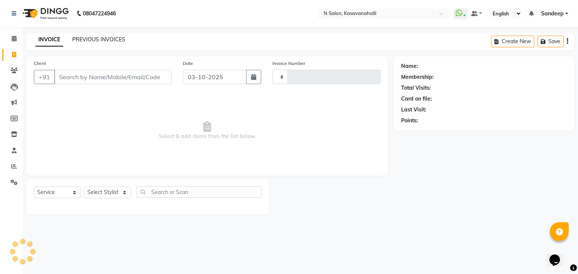
type input "2446"
select select "7111"
click at [94, 39] on link "PREVIOUS INVOICES" at bounding box center [98, 39] width 53 height 7
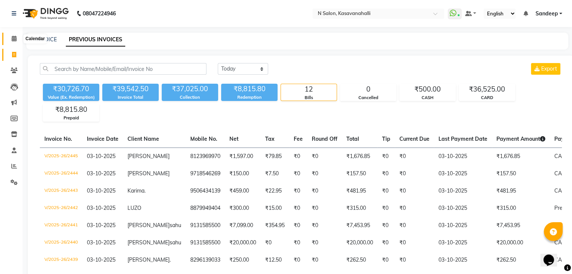
click at [15, 39] on icon at bounding box center [14, 39] width 5 height 6
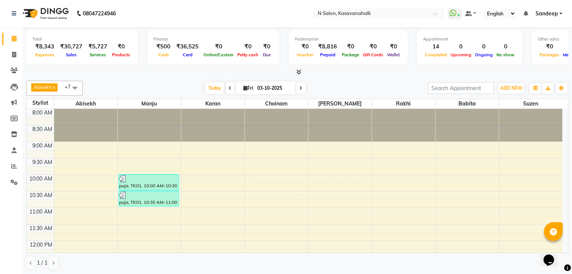
click at [302, 75] on div at bounding box center [297, 72] width 542 height 8
click at [15, 57] on icon at bounding box center [14, 55] width 4 height 6
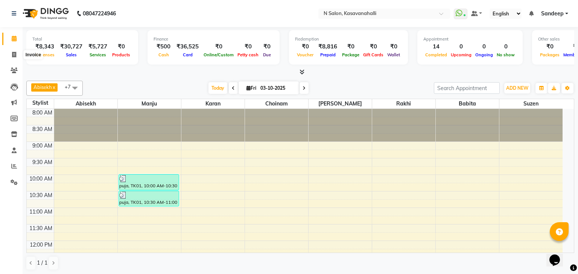
select select "service"
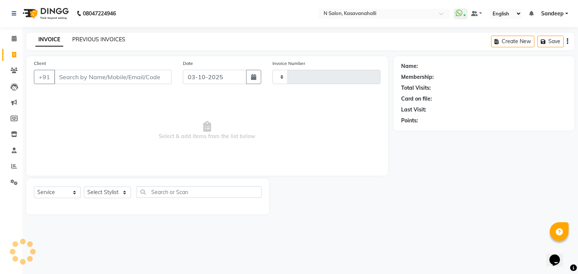
type input "2446"
select select "7111"
click at [91, 37] on link "PREVIOUS INVOICES" at bounding box center [98, 39] width 53 height 7
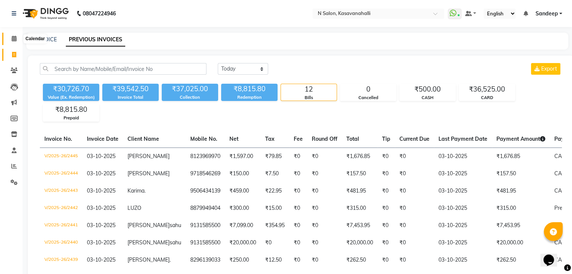
click at [12, 42] on span at bounding box center [14, 39] width 13 height 9
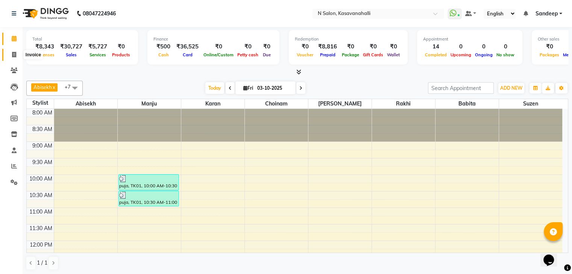
drag, startPoint x: 14, startPoint y: 55, endPoint x: 15, endPoint y: 40, distance: 14.7
click at [14, 54] on icon at bounding box center [14, 55] width 4 height 6
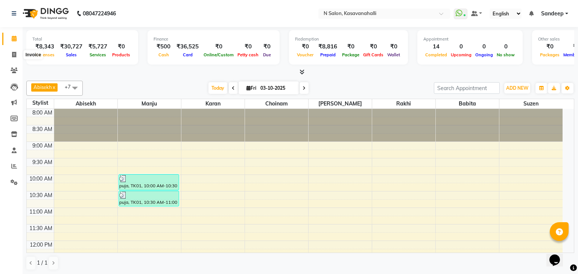
select select "7111"
select select "service"
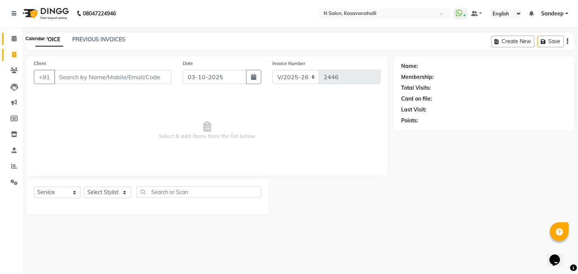
click at [15, 36] on icon at bounding box center [14, 39] width 5 height 6
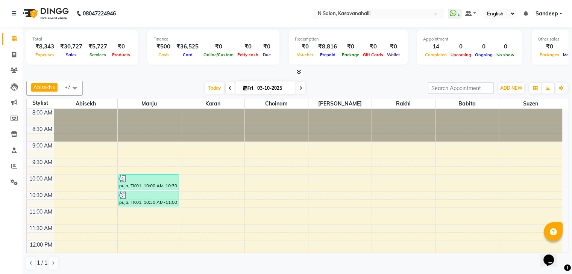
click at [296, 75] on span at bounding box center [297, 72] width 8 height 8
